Goal: Task Accomplishment & Management: Manage account settings

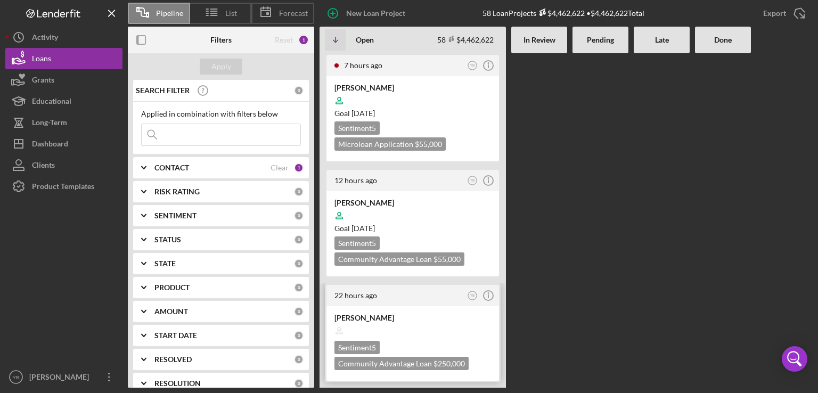
scroll to position [107, 0]
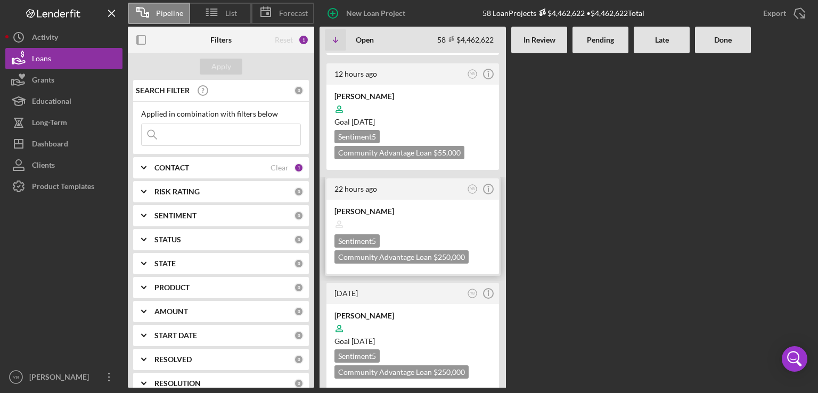
click at [422, 211] on div "[PERSON_NAME]" at bounding box center [413, 211] width 157 height 11
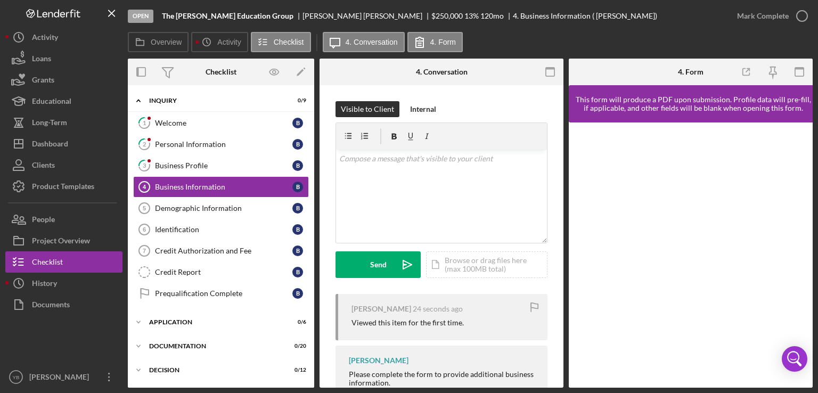
drag, startPoint x: 311, startPoint y: 121, endPoint x: 314, endPoint y: 275, distance: 153.4
click at [314, 275] on div "Icon/Expander Inquiry 0 / 9 1 Welcome B 2 Personal Information B 3 Business Pro…" at bounding box center [221, 236] width 186 height 303
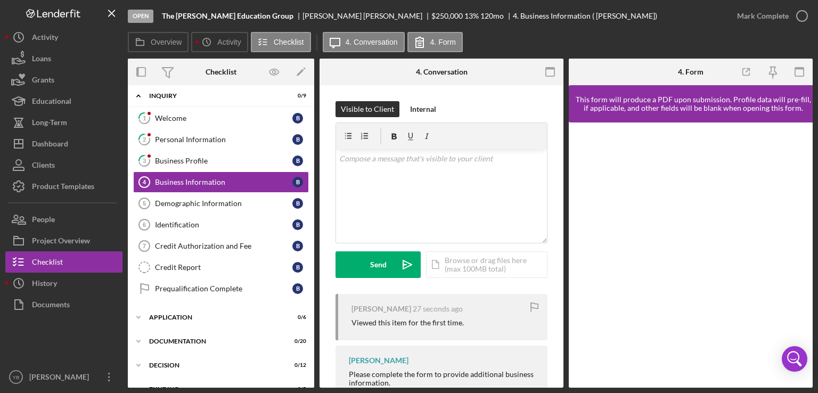
scroll to position [4, 0]
click at [183, 317] on div "Application" at bounding box center [225, 318] width 152 height 6
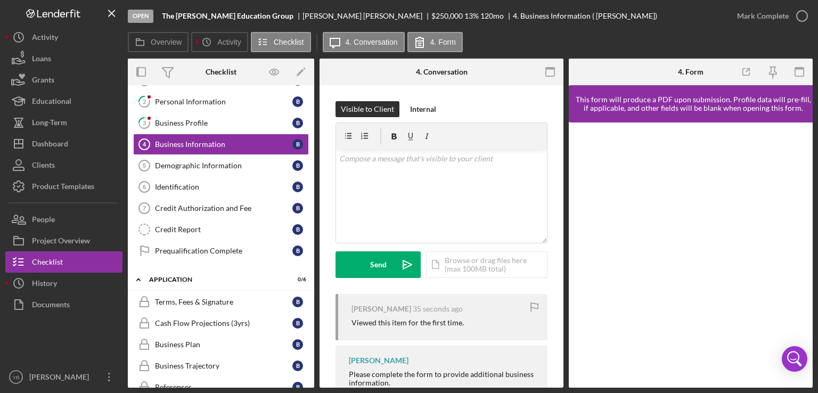
scroll to position [6, 0]
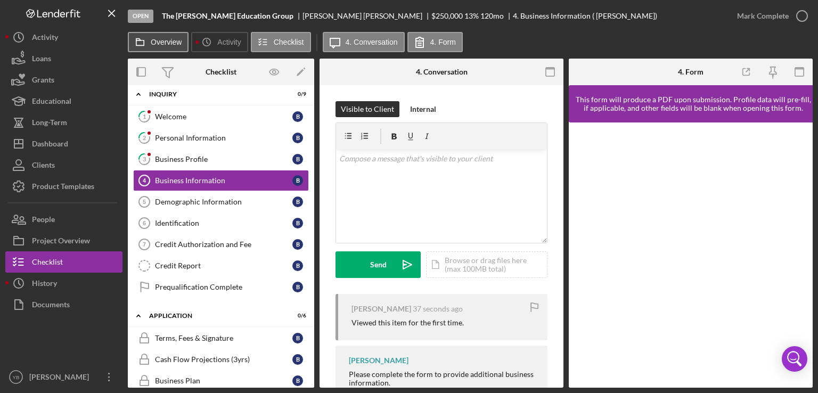
click at [170, 38] on label "Overview" at bounding box center [166, 42] width 31 height 9
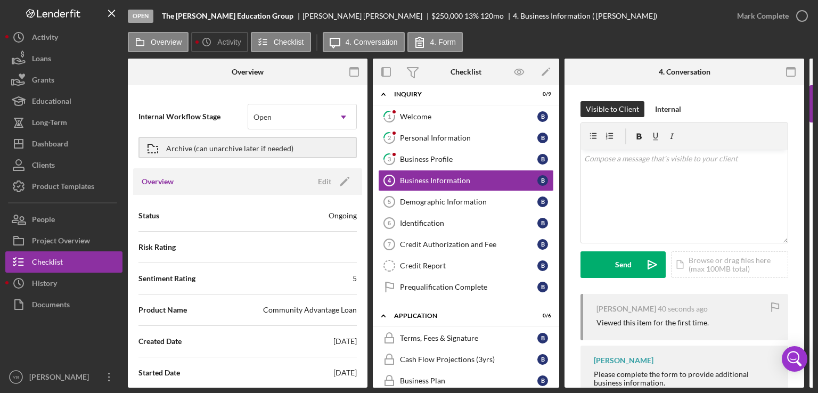
click at [366, 139] on div "Internal Workflow Stage Open Icon/Dropdown Arrow Archive (can unarchive later i…" at bounding box center [248, 239] width 240 height 297
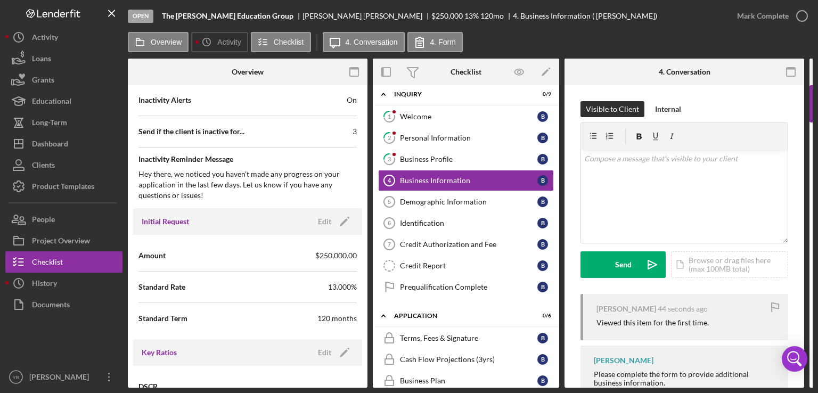
scroll to position [503, 0]
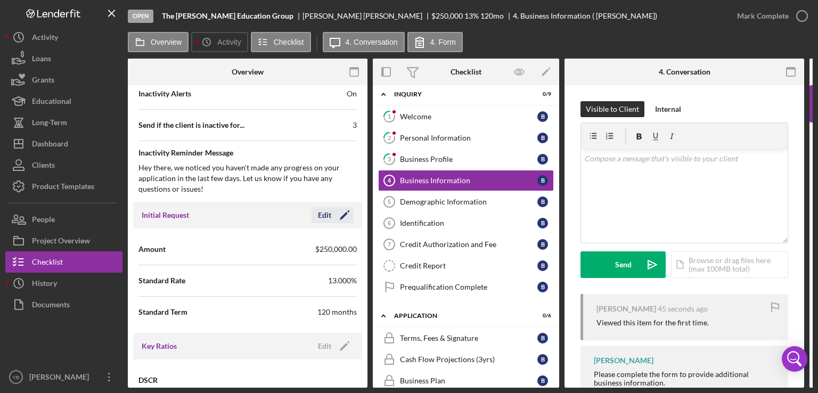
click at [345, 214] on icon "Icon/Edit" at bounding box center [344, 215] width 27 height 27
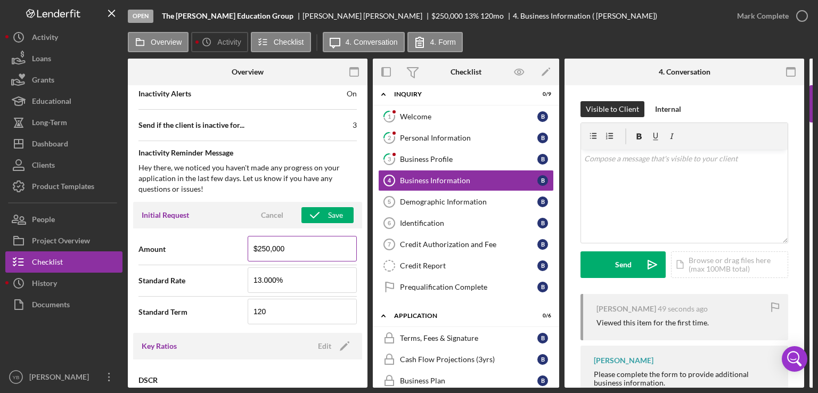
click at [268, 247] on input "$250,000" at bounding box center [302, 249] width 109 height 26
type input "$75,000"
click at [259, 279] on input "13.000%" at bounding box center [302, 280] width 109 height 26
type input "8.500%"
click at [273, 310] on input "120" at bounding box center [302, 312] width 109 height 26
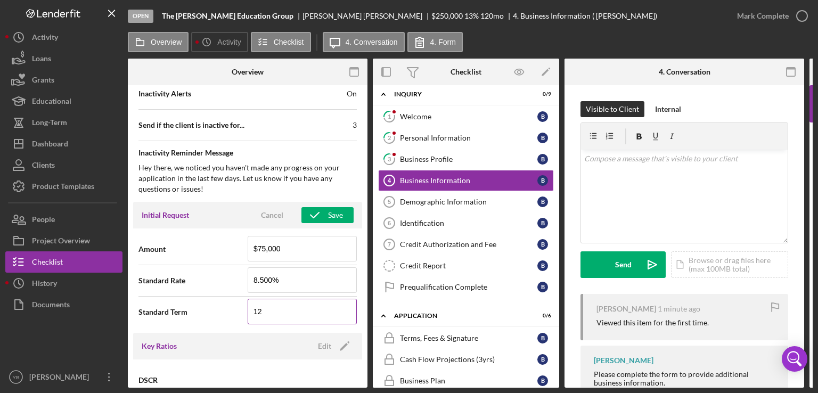
type input "1"
type input "60"
click at [329, 217] on div "Save" at bounding box center [335, 215] width 15 height 16
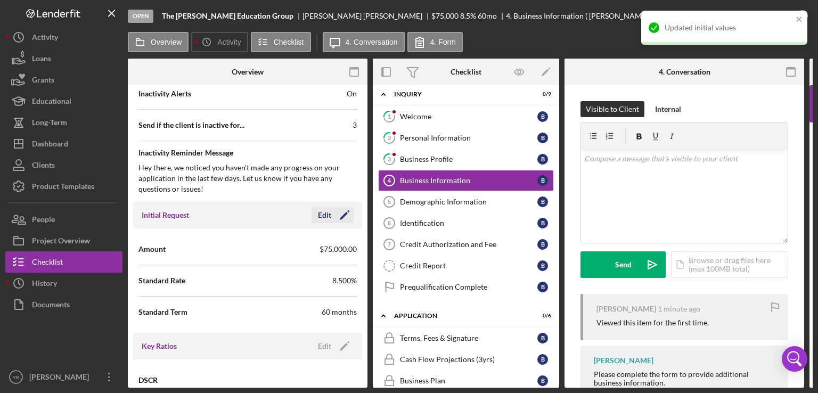
click at [331, 217] on icon "Icon/Edit" at bounding box center [344, 215] width 27 height 27
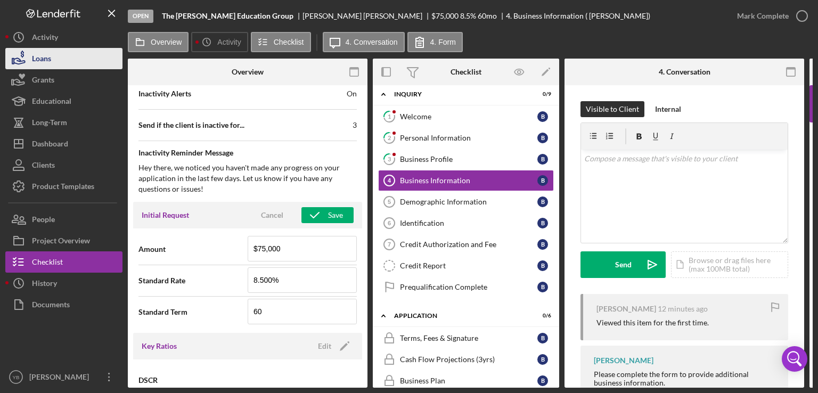
click at [49, 60] on div "Loans" at bounding box center [41, 60] width 19 height 24
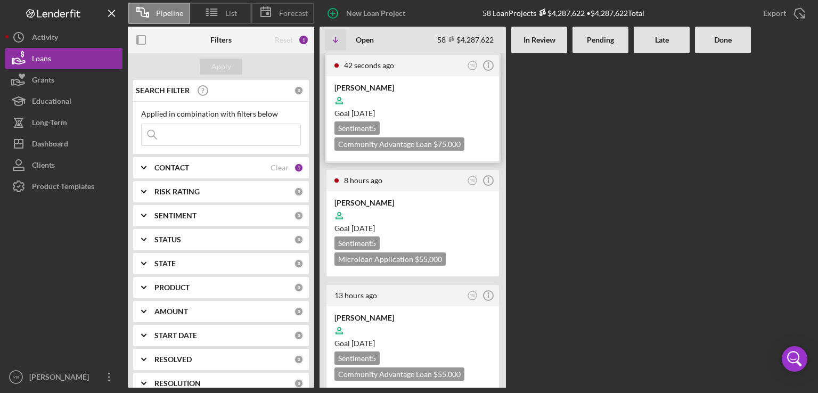
click at [441, 91] on div at bounding box center [413, 101] width 157 height 20
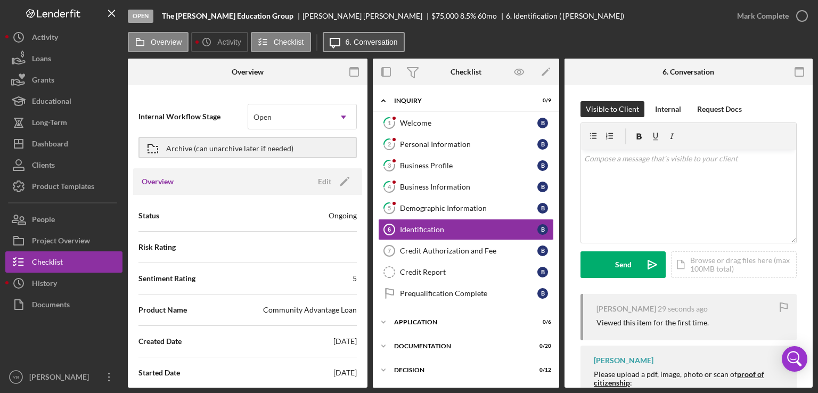
click at [381, 39] on label "6. Conversation" at bounding box center [372, 42] width 52 height 9
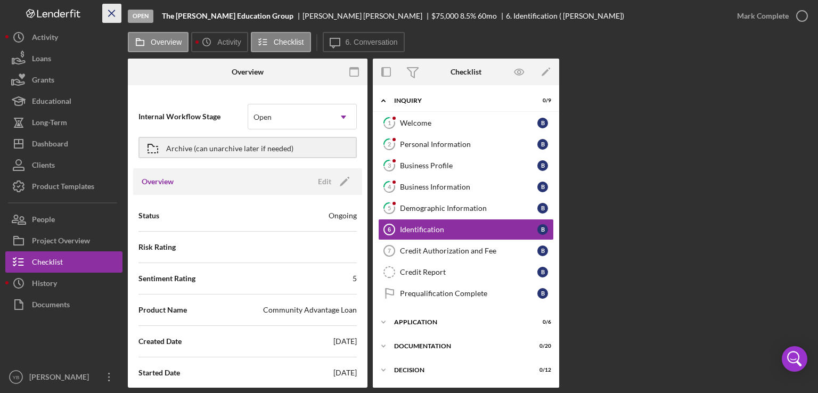
click at [112, 10] on icon "Icon/Menu Close" at bounding box center [112, 14] width 24 height 24
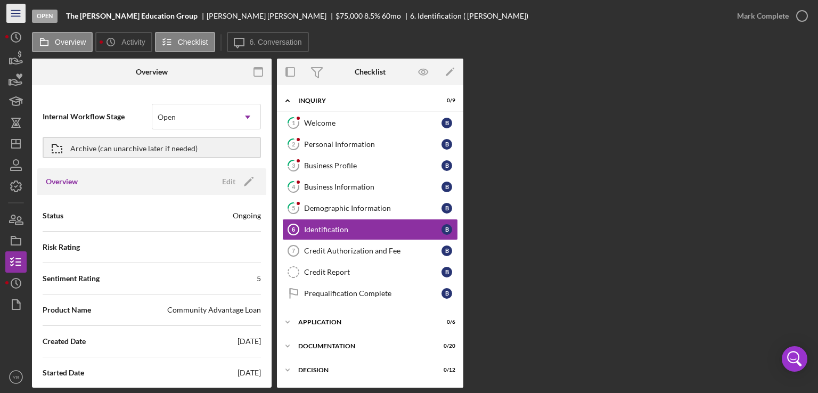
click at [22, 13] on icon "Icon/Menu" at bounding box center [16, 14] width 24 height 24
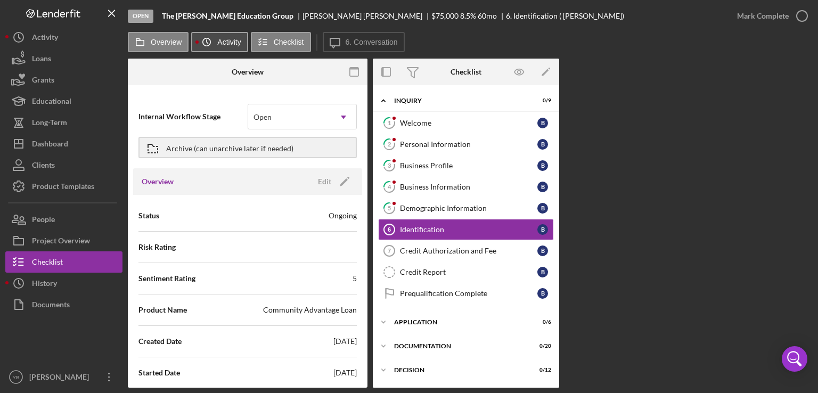
click at [219, 45] on label "Activity" at bounding box center [228, 42] width 23 height 9
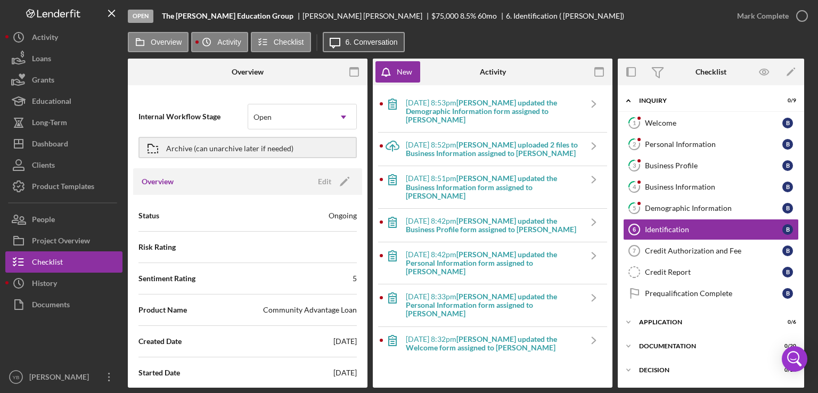
click at [372, 45] on label "6. Conversation" at bounding box center [372, 42] width 52 height 9
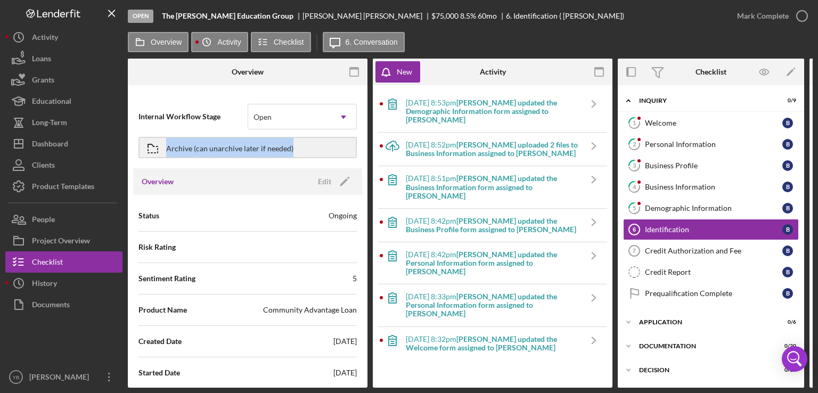
drag, startPoint x: 369, startPoint y: 108, endPoint x: 362, endPoint y: 151, distance: 43.7
click at [362, 151] on div "Overview Internal Workflow Stage Open Icon/Dropdown Arrow Archive (can unarchiv…" at bounding box center [470, 223] width 685 height 329
click at [31, 218] on icon "button" at bounding box center [18, 219] width 27 height 27
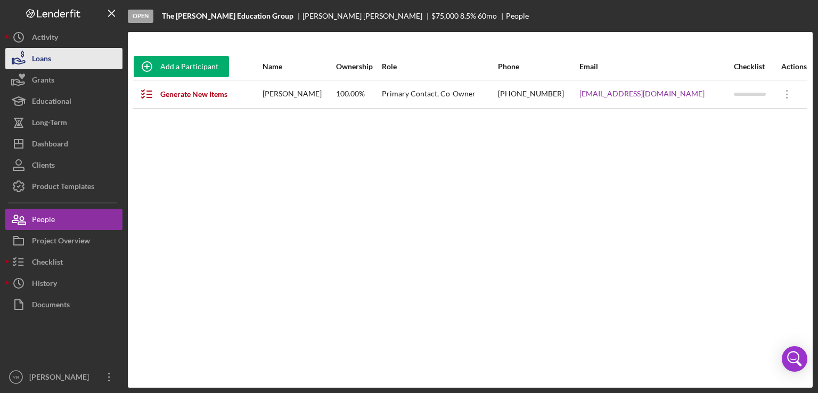
click at [57, 60] on button "Loans" at bounding box center [63, 58] width 117 height 21
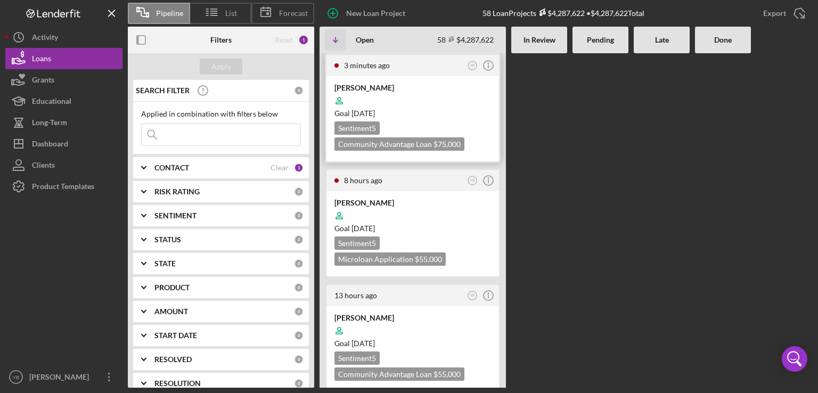
click at [427, 109] on div "Goal [DATE]" at bounding box center [413, 113] width 157 height 11
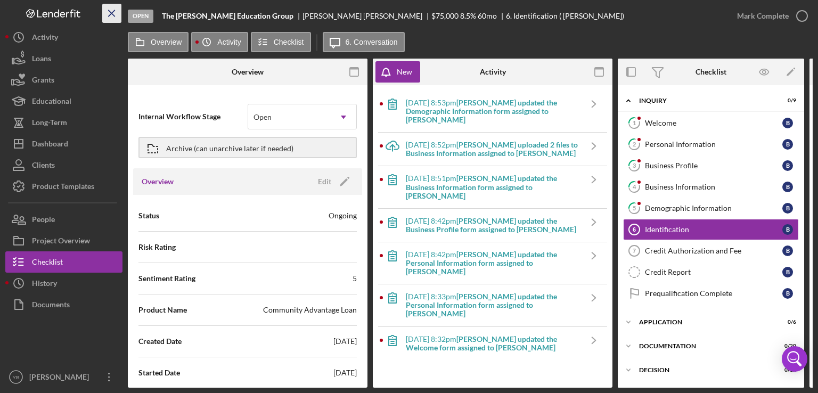
click at [112, 9] on icon "Icon/Menu Close" at bounding box center [112, 14] width 24 height 24
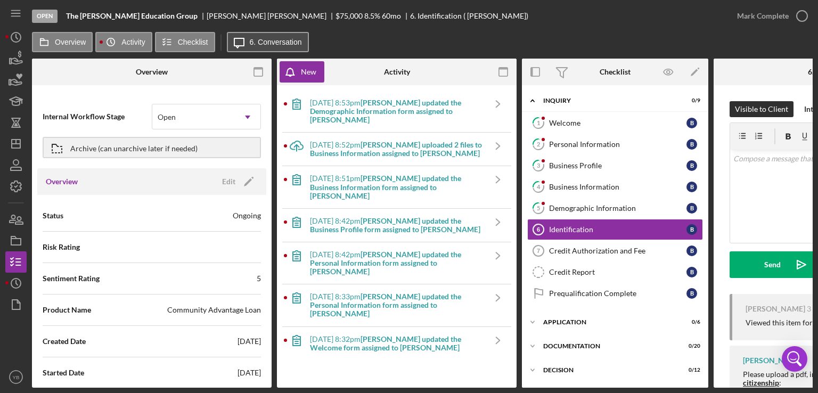
click at [292, 41] on label "6. Conversation" at bounding box center [276, 42] width 52 height 9
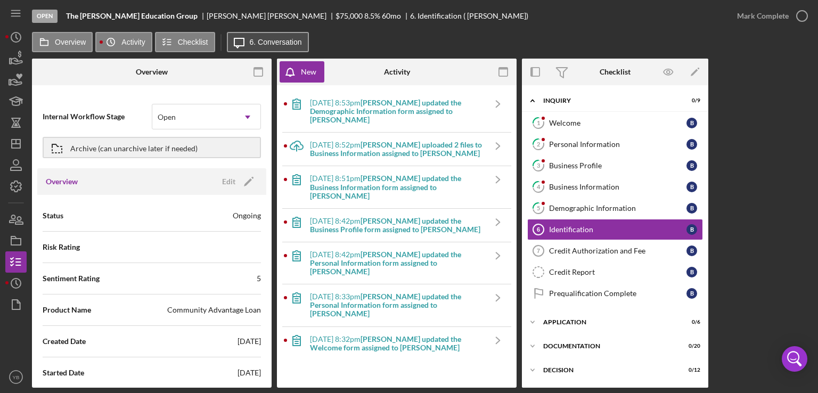
click at [285, 39] on label "6. Conversation" at bounding box center [276, 42] width 52 height 9
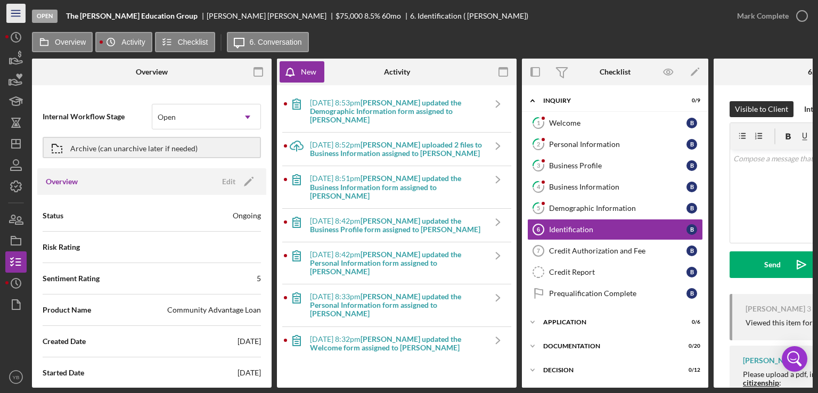
click at [12, 14] on icon "Icon/Menu" at bounding box center [16, 14] width 24 height 24
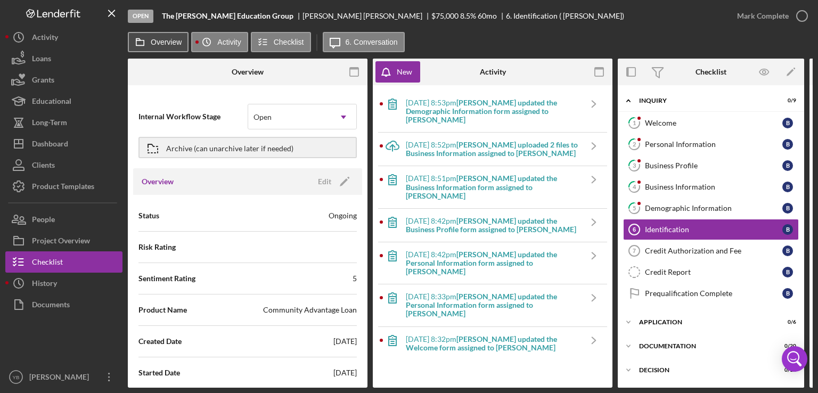
click at [157, 42] on label "Overview" at bounding box center [166, 42] width 31 height 9
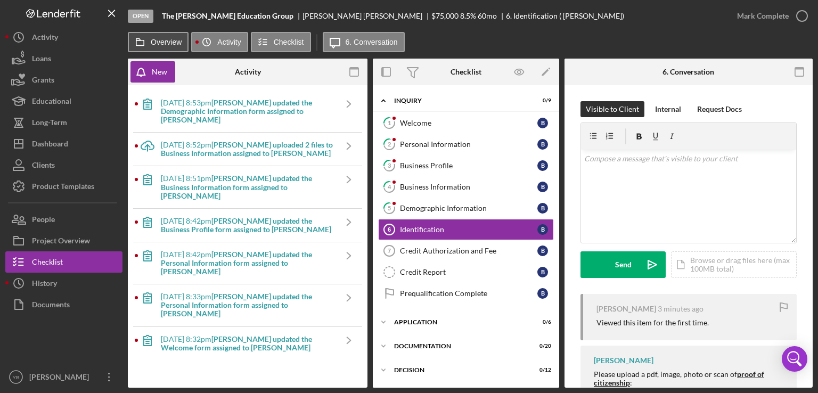
click at [157, 42] on label "Overview" at bounding box center [166, 42] width 31 height 9
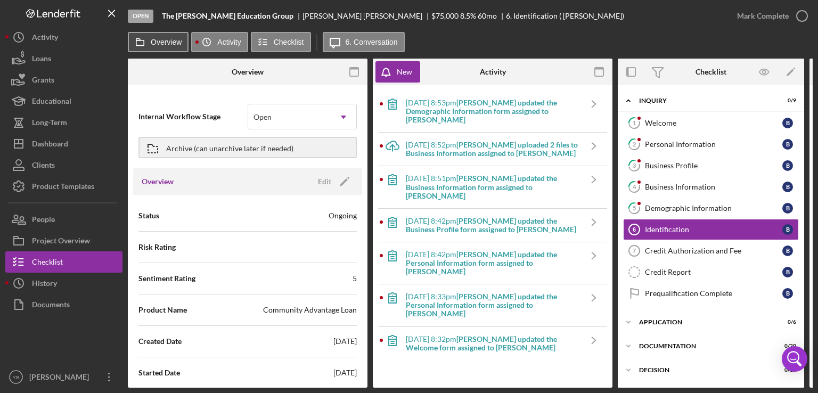
click at [157, 42] on label "Overview" at bounding box center [166, 42] width 31 height 9
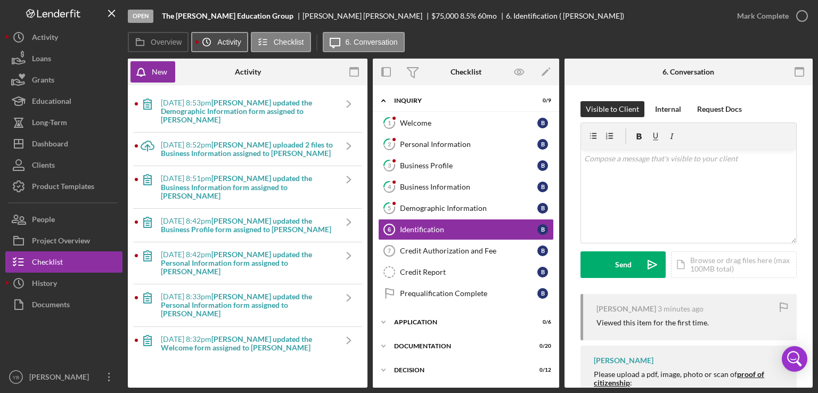
click at [216, 39] on icon "Icon/History" at bounding box center [206, 41] width 21 height 21
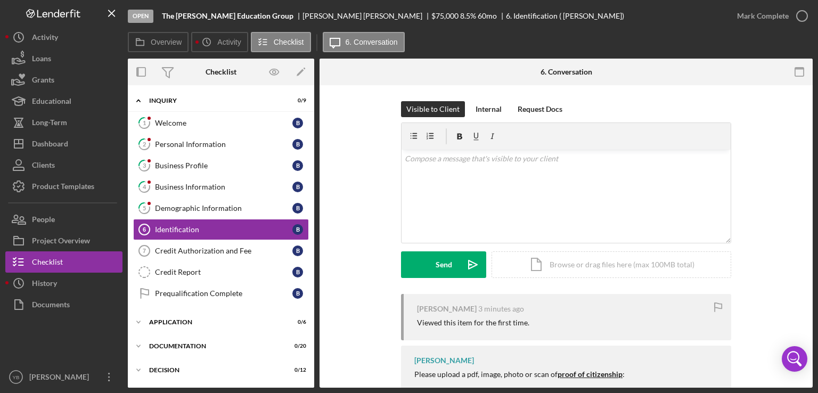
click at [770, 152] on div "Visible to Client Internal Request Docs v Color teal Color pink Remove color Ad…" at bounding box center [566, 197] width 461 height 193
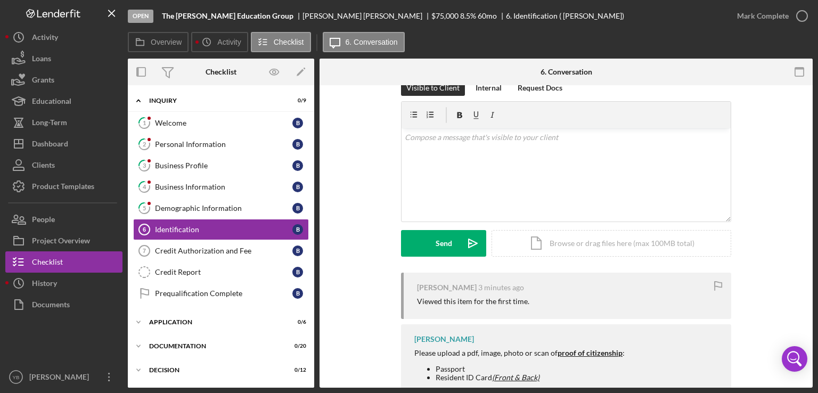
scroll to position [107, 0]
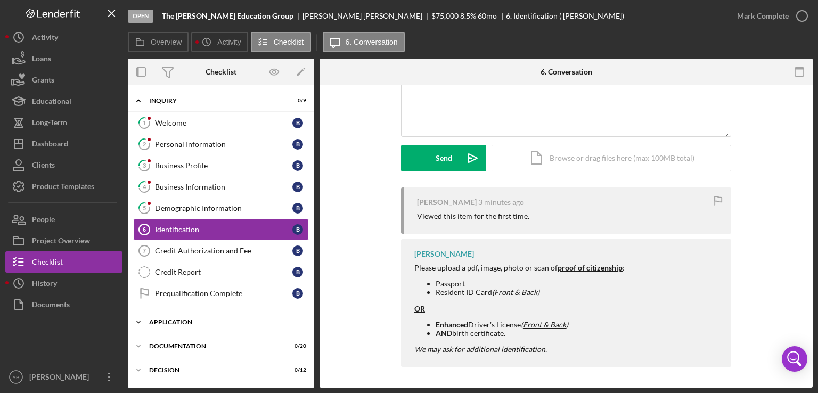
click at [176, 321] on div "Application" at bounding box center [225, 322] width 152 height 6
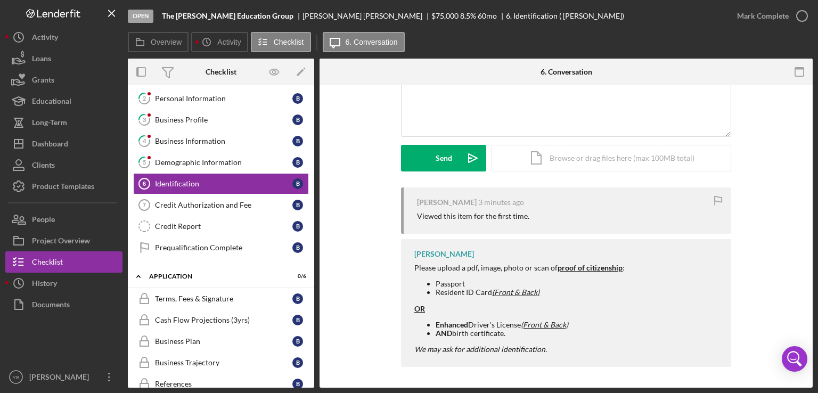
scroll to position [0, 0]
